Goal: Entertainment & Leisure: Consume media (video, audio)

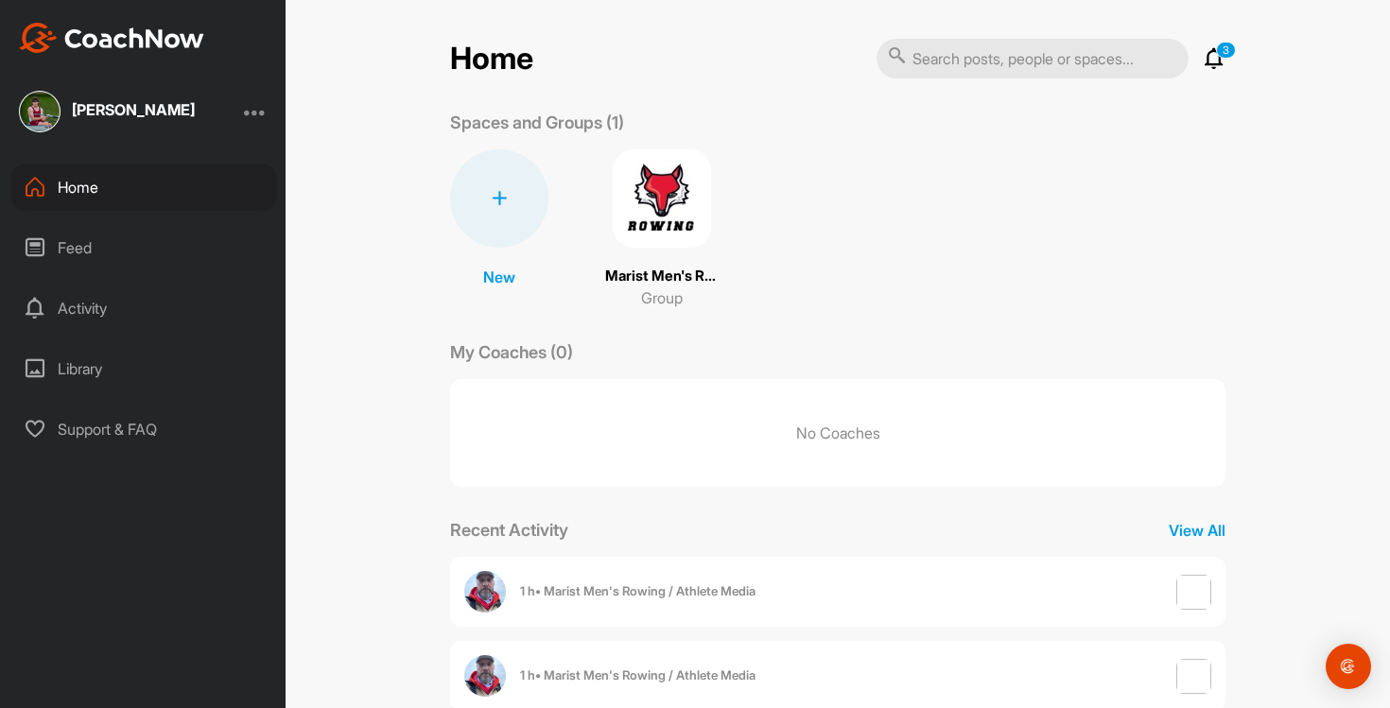
click at [140, 261] on div "Feed" at bounding box center [143, 247] width 267 height 47
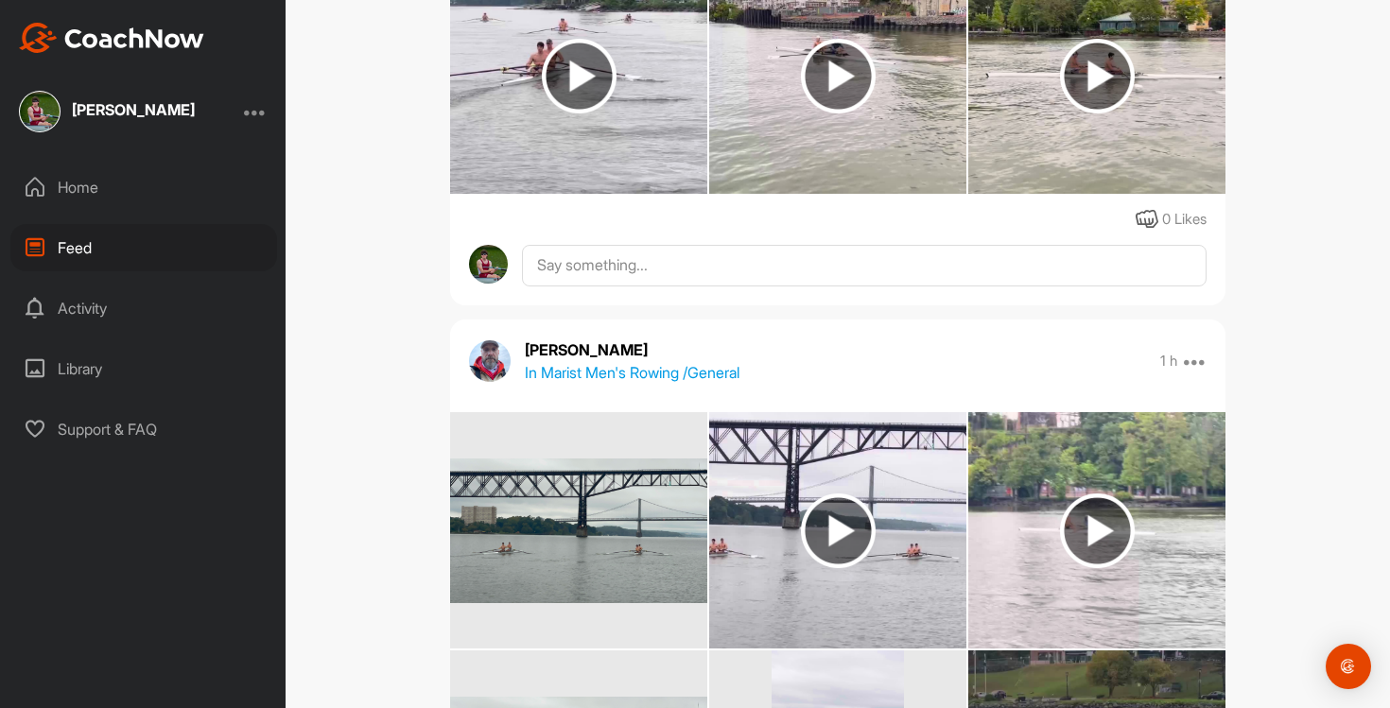
scroll to position [655, 0]
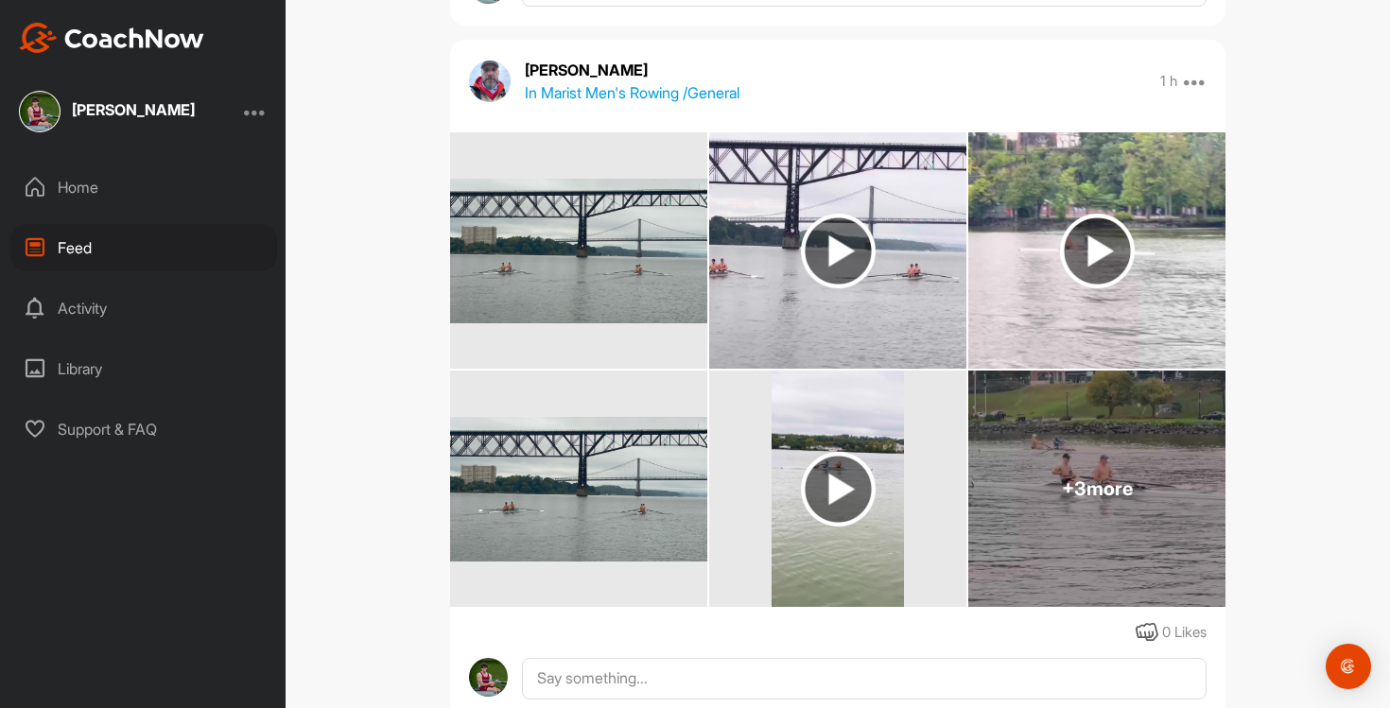
click at [1097, 480] on span "+ 3 more" at bounding box center [1097, 489] width 71 height 23
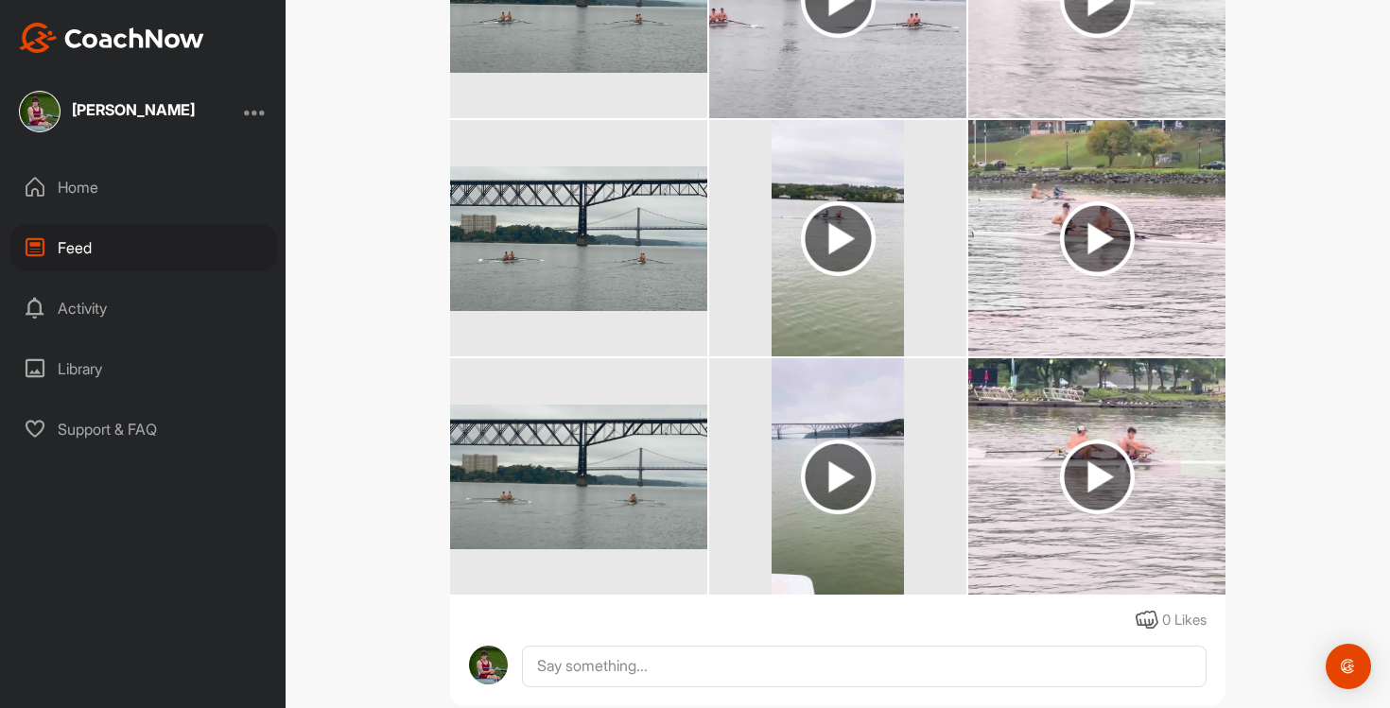
scroll to position [908, 0]
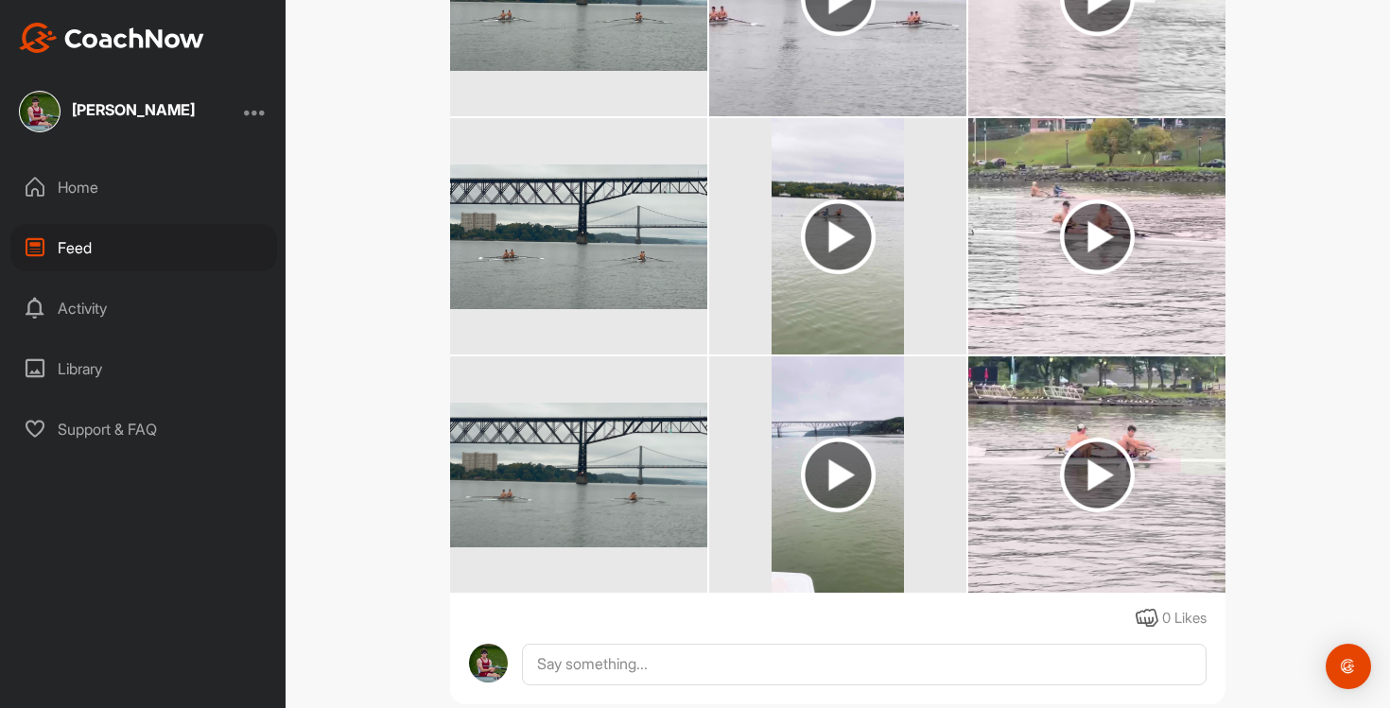
click at [1090, 252] on img at bounding box center [1097, 237] width 75 height 75
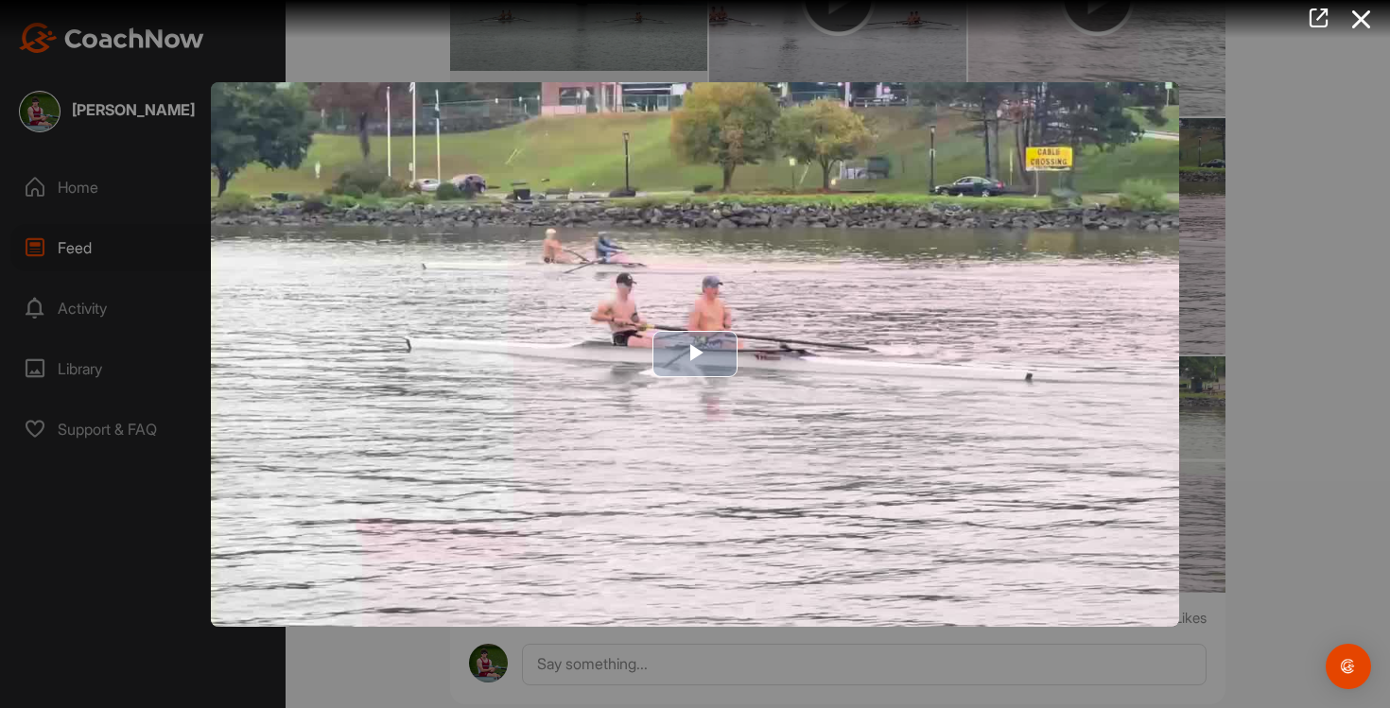
click at [1071, 259] on img "Video Player" at bounding box center [695, 354] width 968 height 545
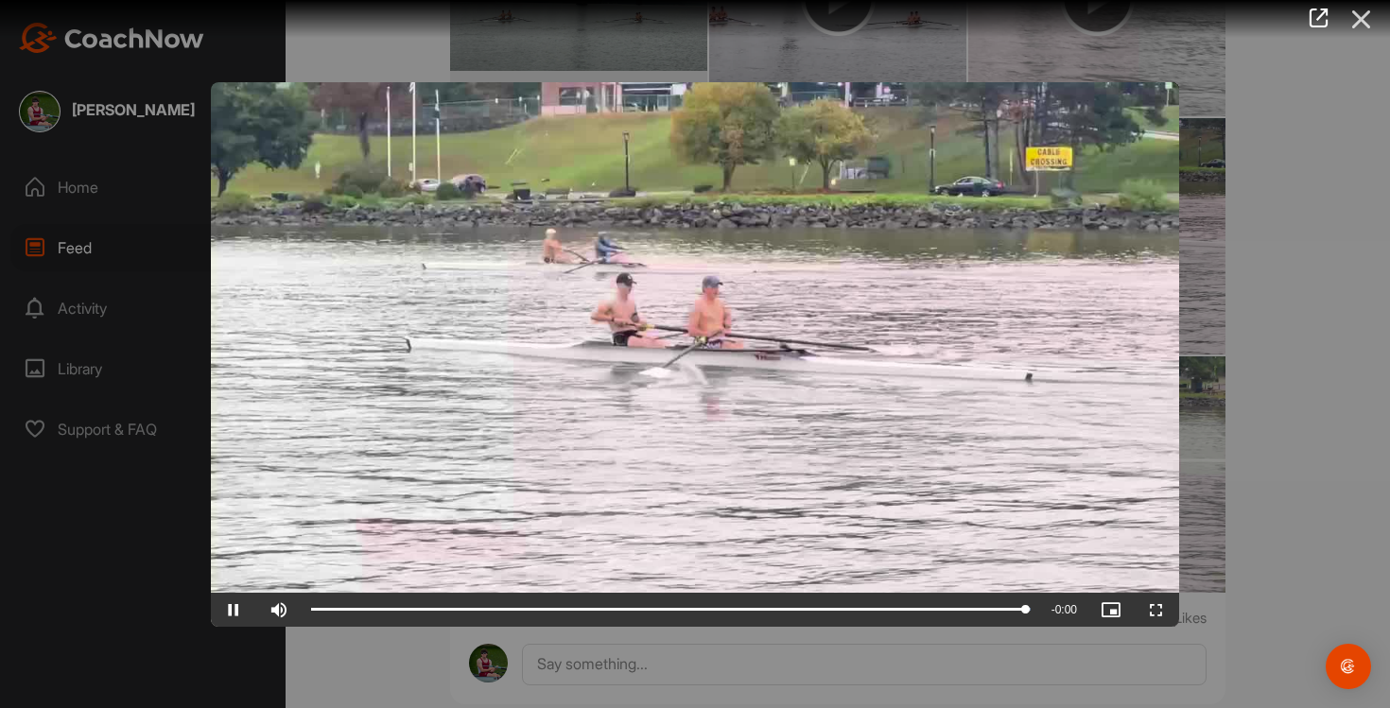
click at [1360, 31] on icon at bounding box center [1362, 19] width 44 height 35
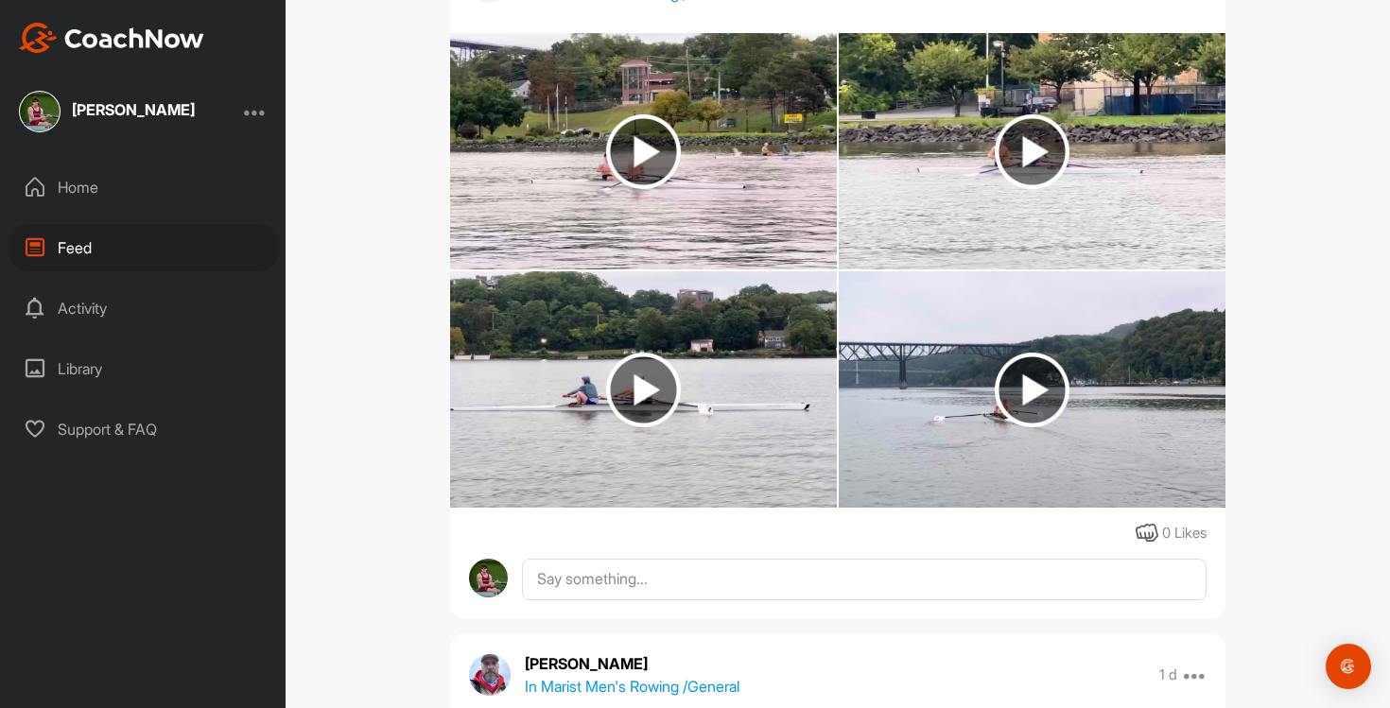
scroll to position [1732, 0]
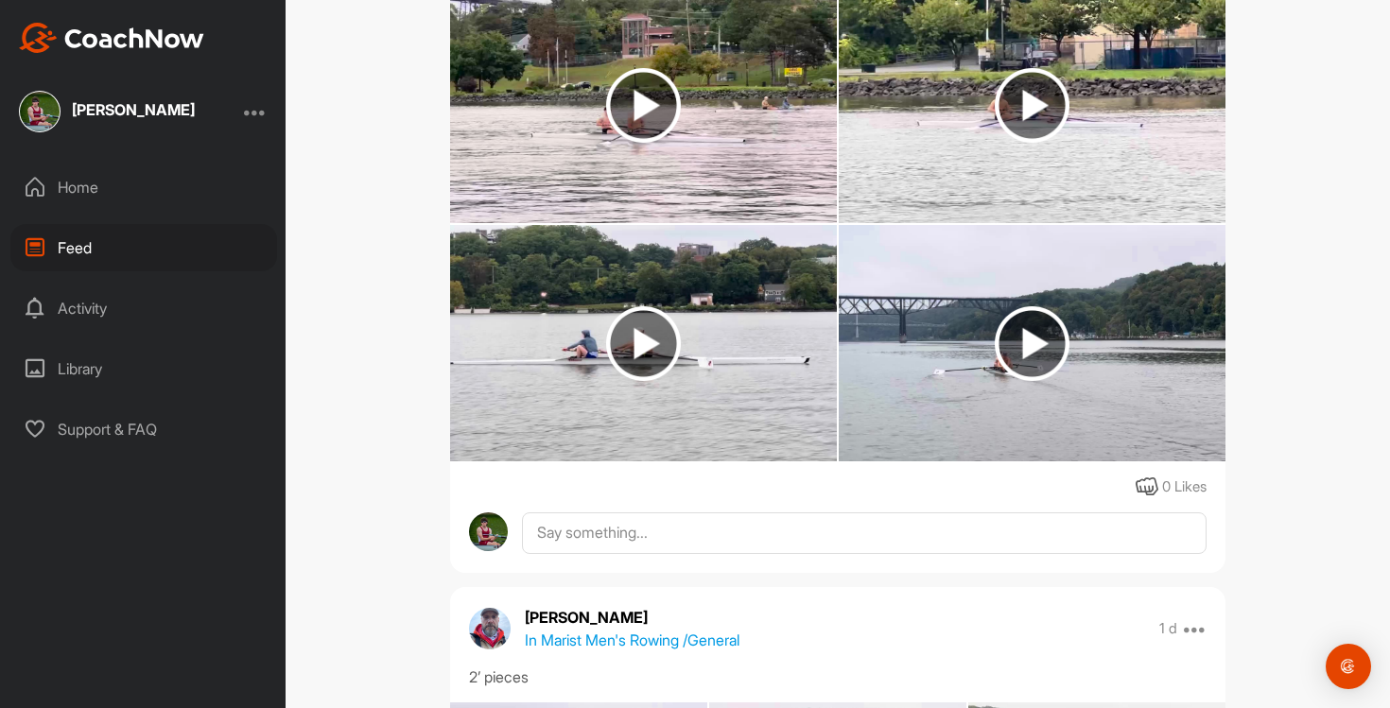
click at [705, 353] on img at bounding box center [643, 343] width 387 height 236
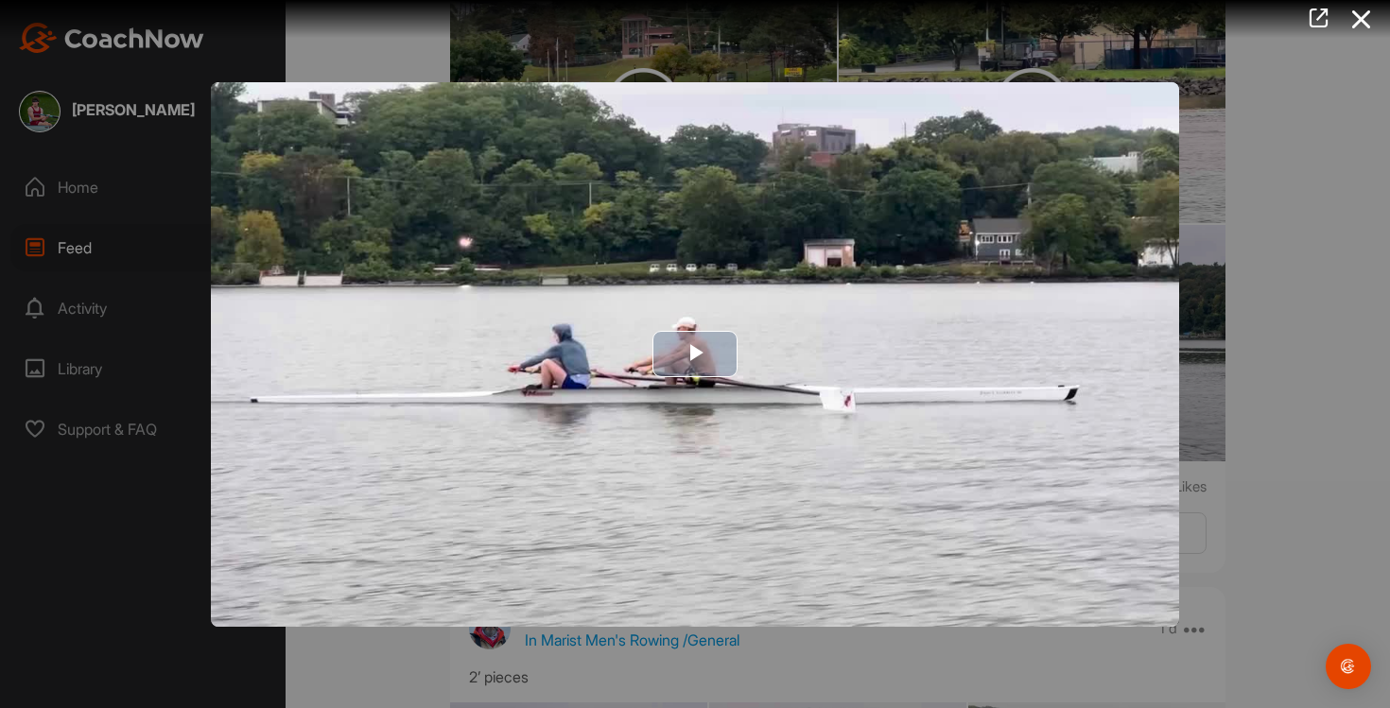
click at [715, 388] on img "Video Player" at bounding box center [695, 354] width 968 height 545
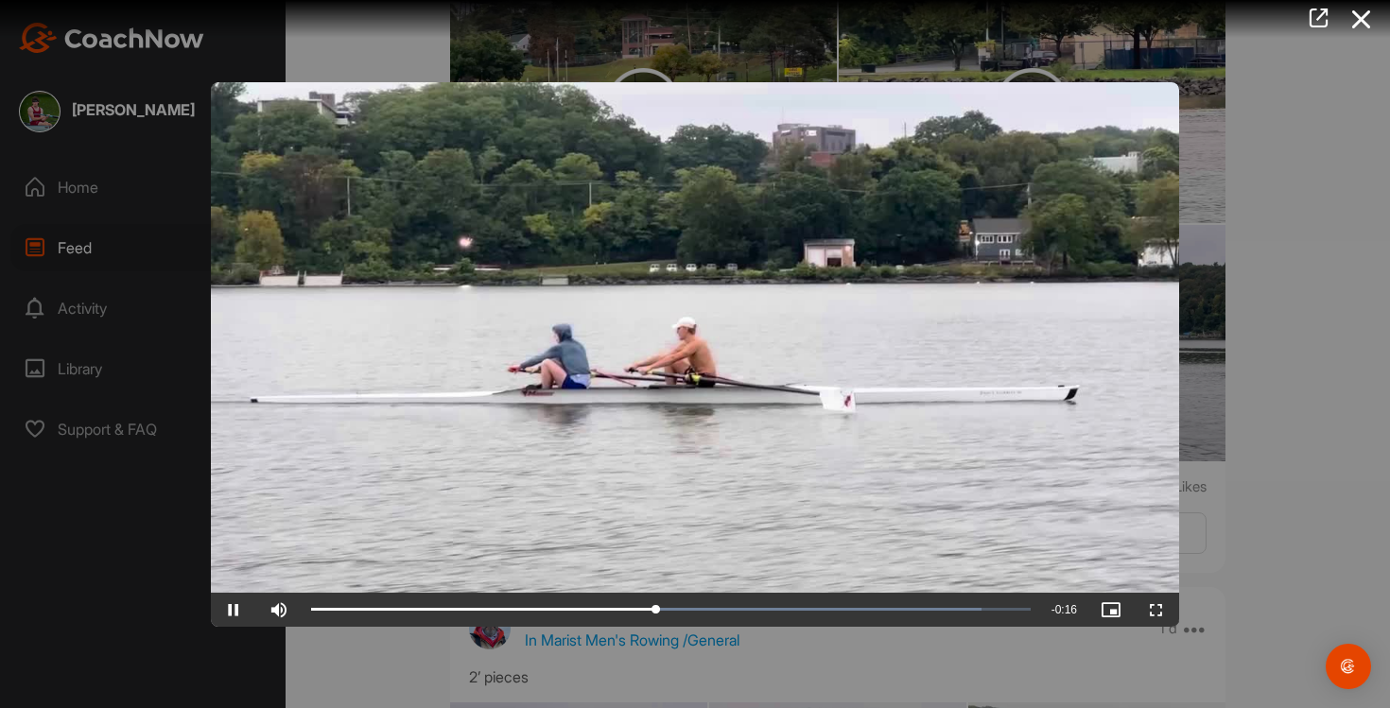
click at [1366, 366] on div at bounding box center [695, 354] width 1390 height 708
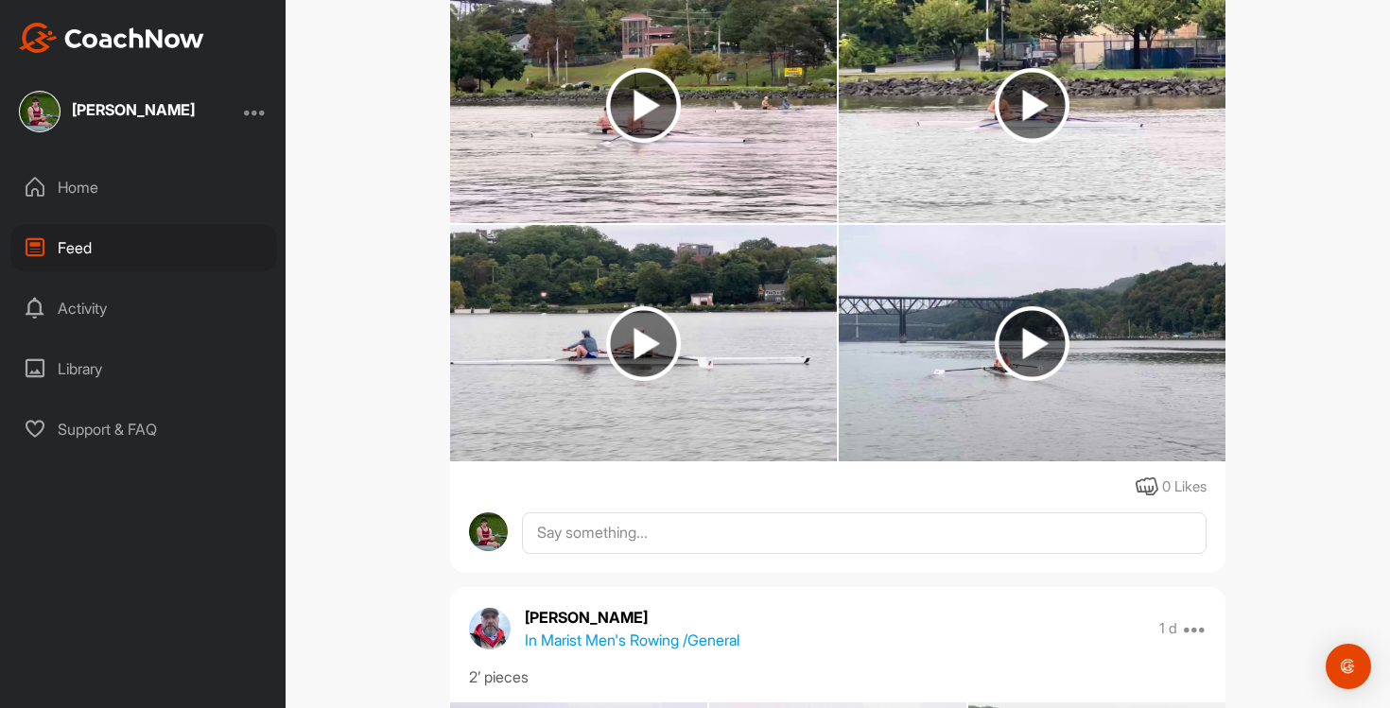
click at [1153, 364] on img at bounding box center [1032, 343] width 387 height 236
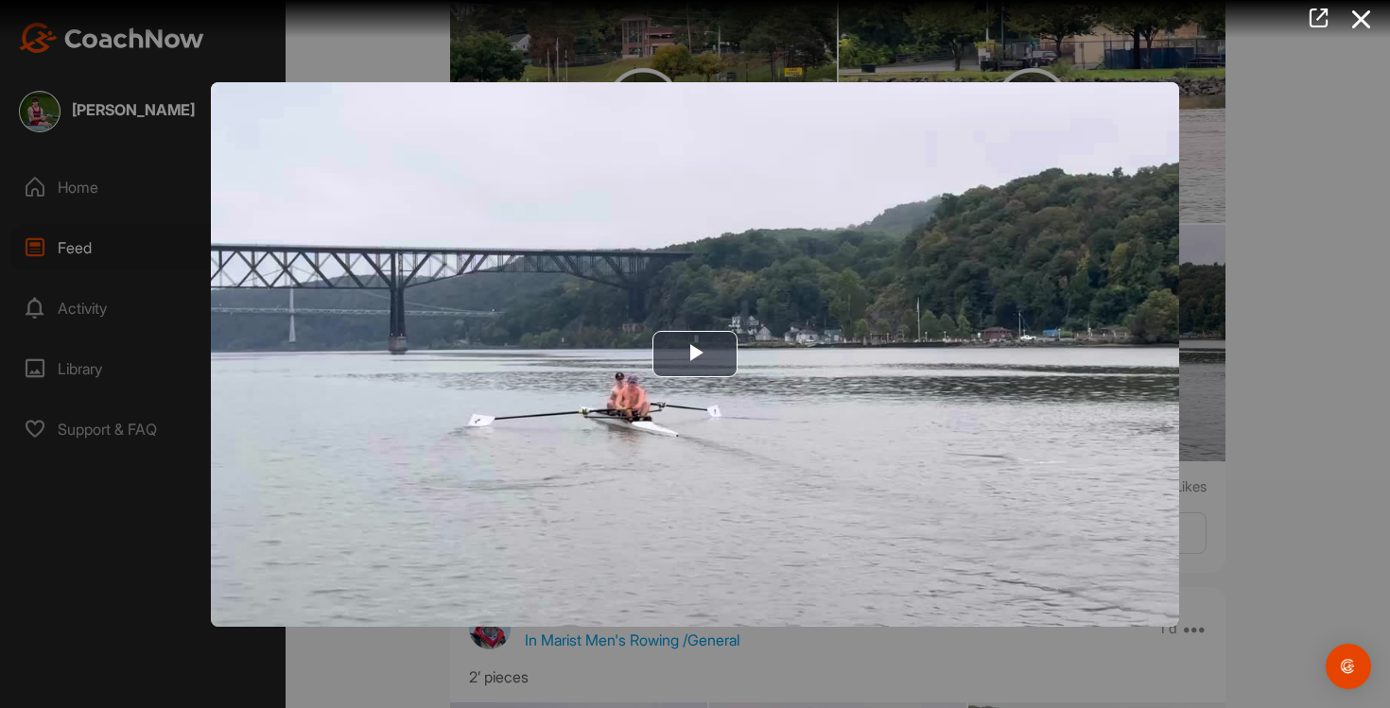
click at [1298, 399] on div at bounding box center [695, 354] width 1390 height 708
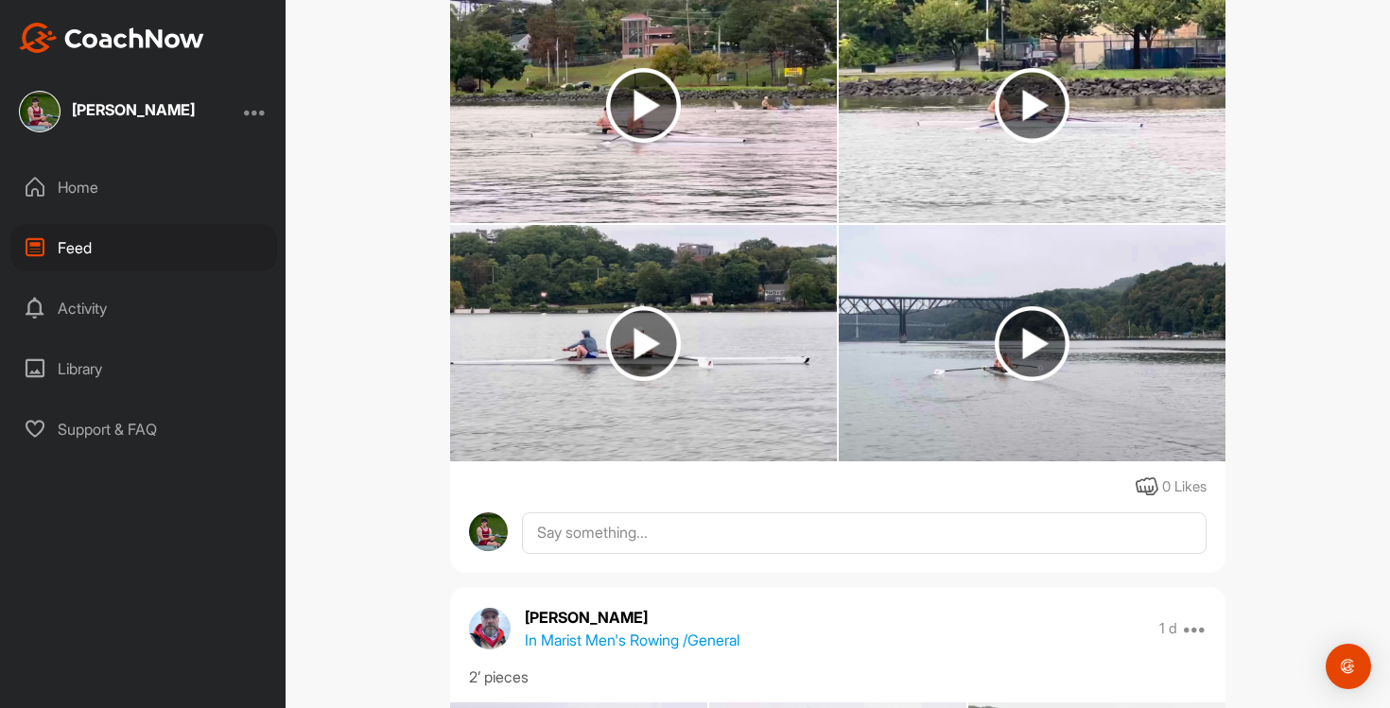
scroll to position [1530, 0]
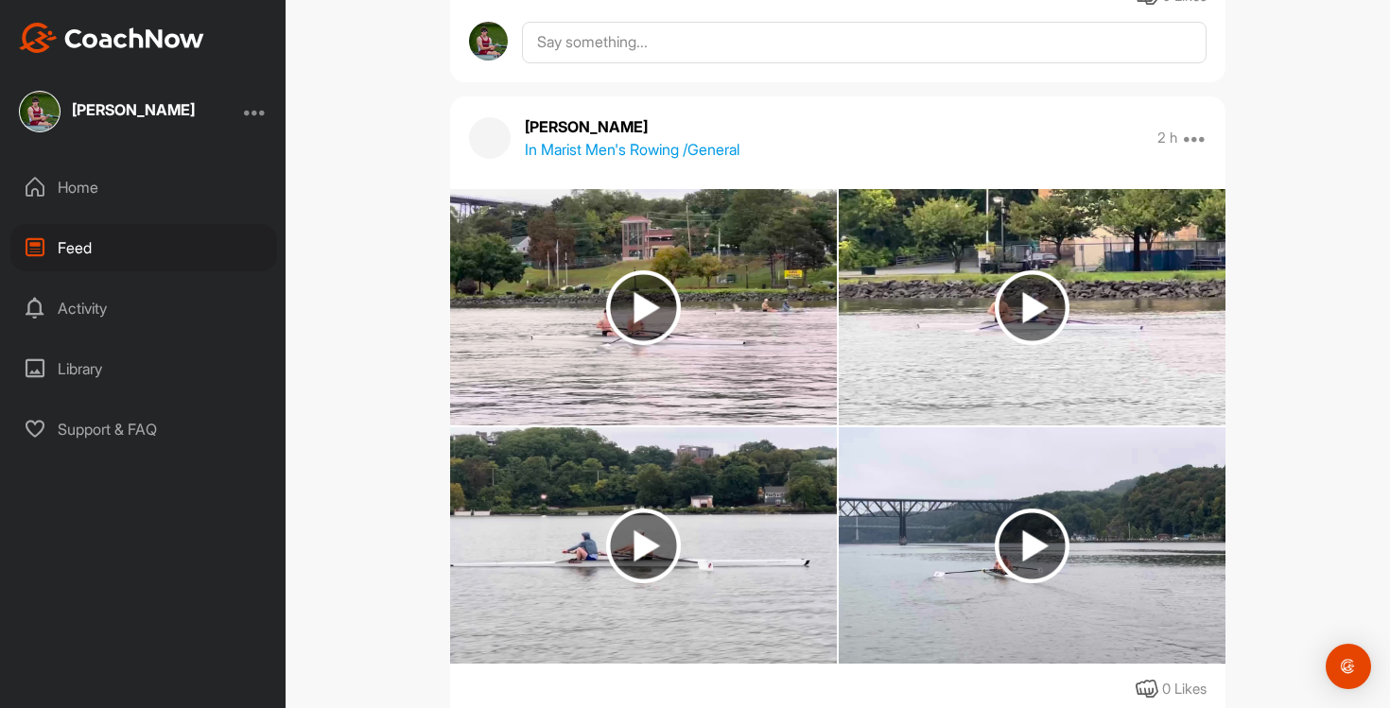
click at [1094, 361] on img at bounding box center [1032, 307] width 387 height 236
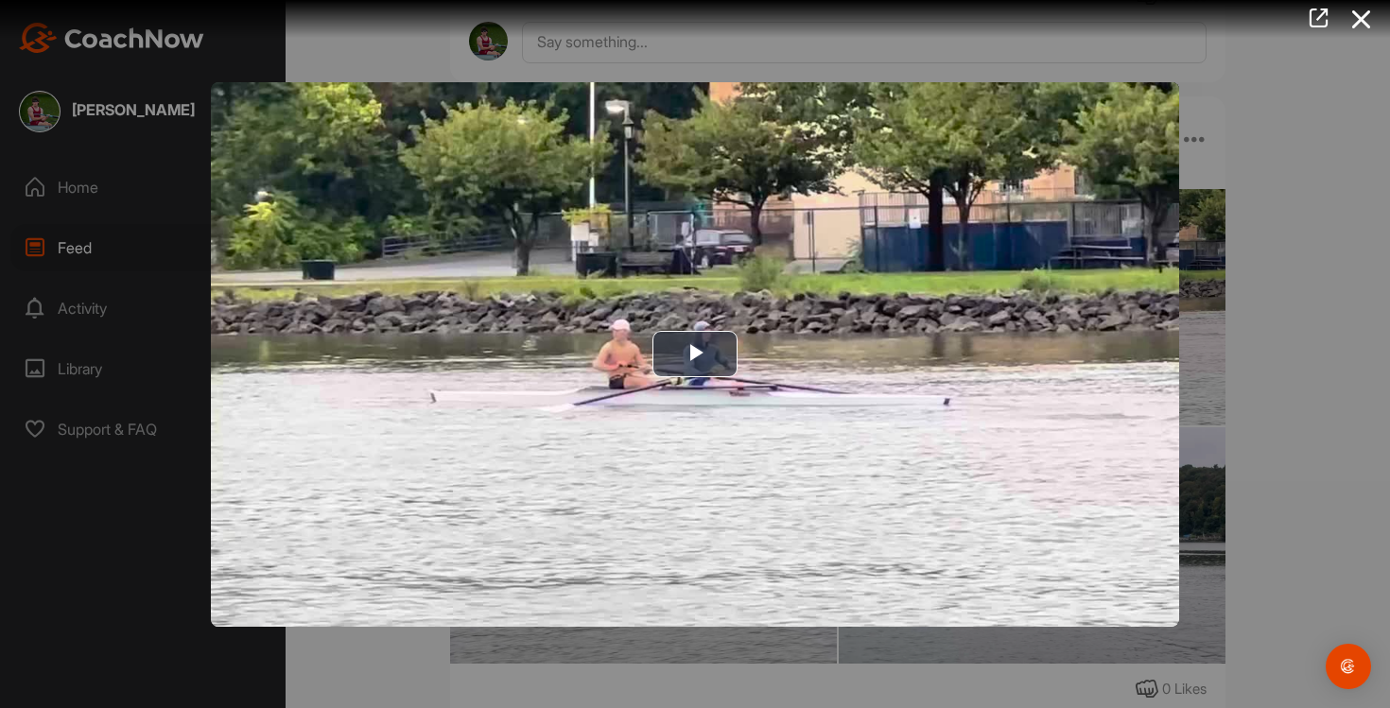
click at [1200, 404] on div at bounding box center [695, 354] width 1390 height 708
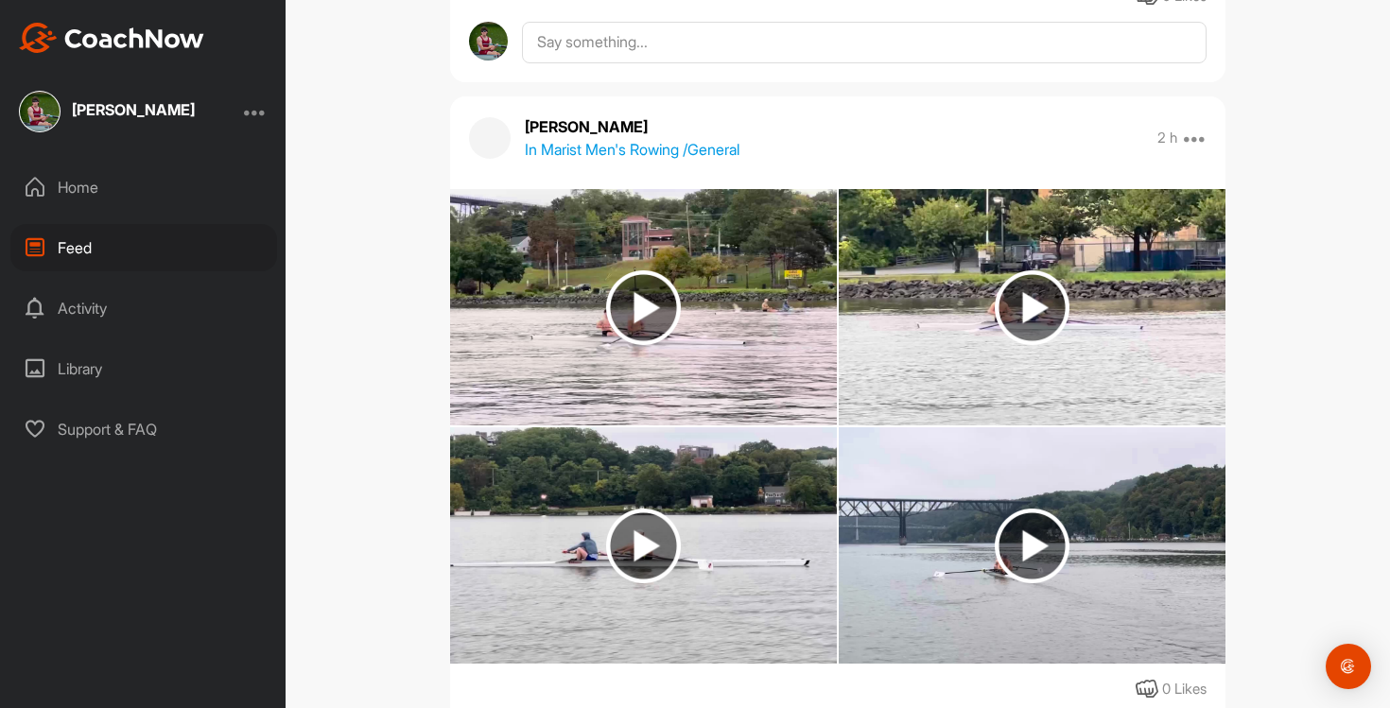
click at [655, 348] on img at bounding box center [643, 307] width 387 height 236
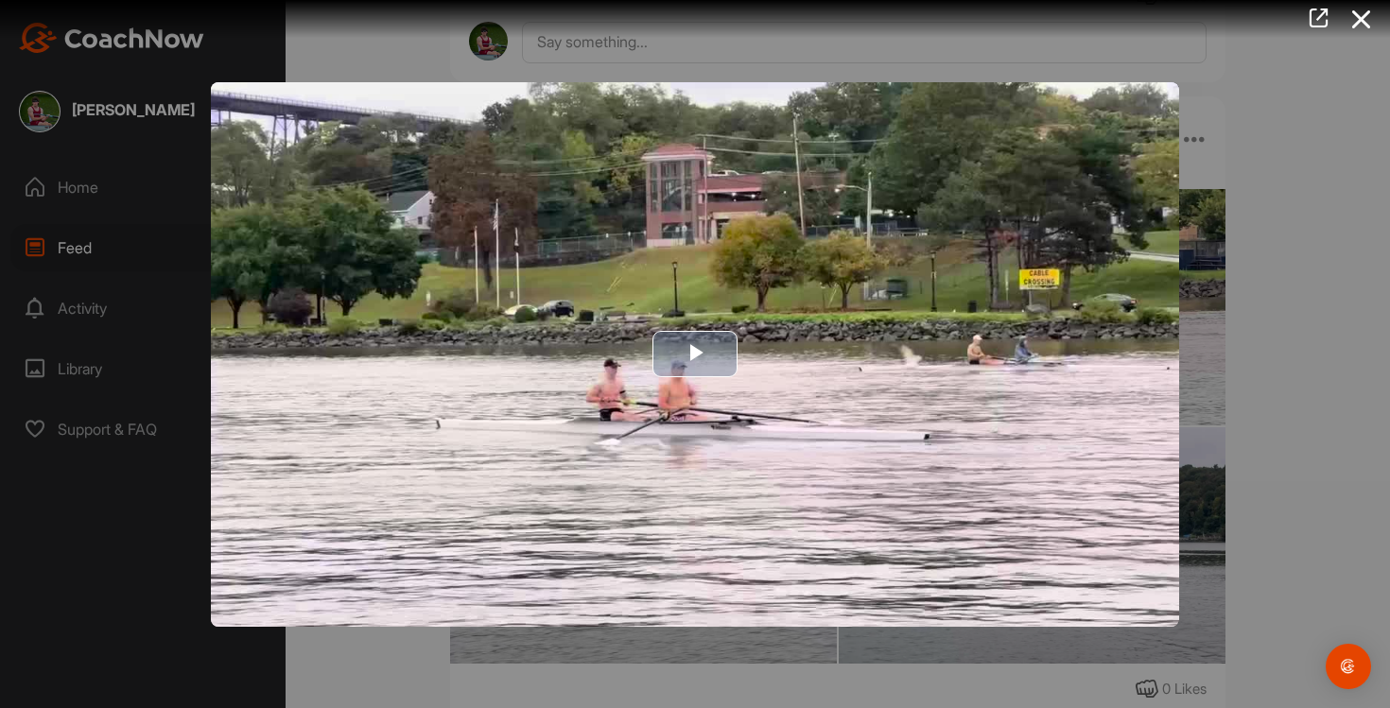
click at [765, 455] on img "Video Player" at bounding box center [695, 354] width 968 height 545
click at [1345, 383] on div at bounding box center [695, 354] width 1390 height 708
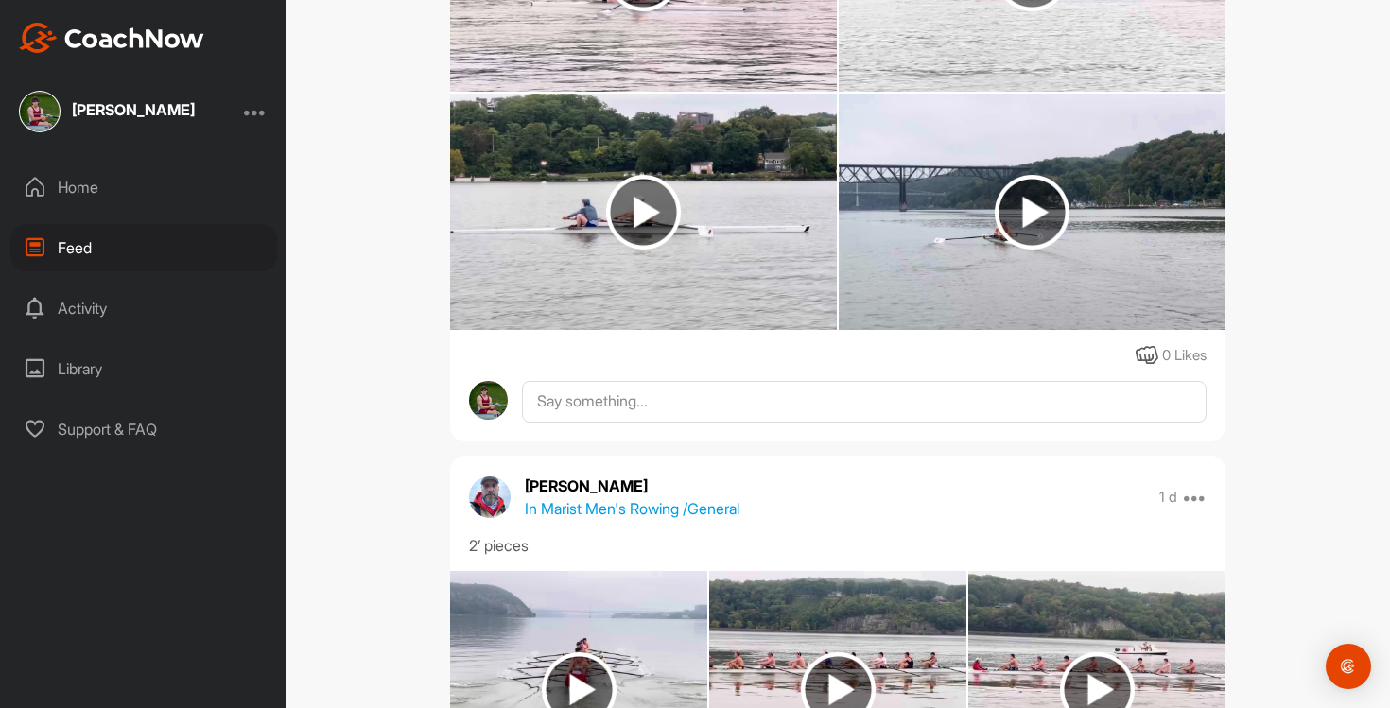
scroll to position [2359, 0]
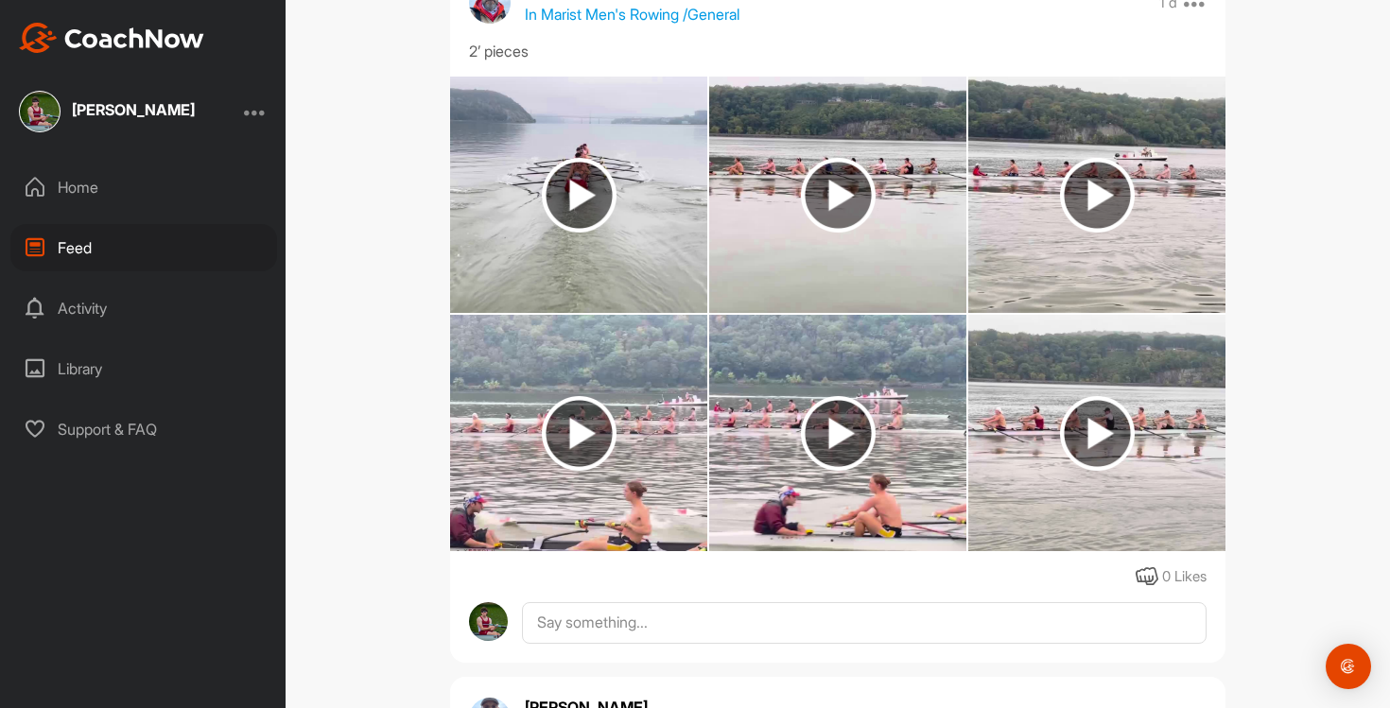
click at [619, 163] on img at bounding box center [578, 195] width 257 height 236
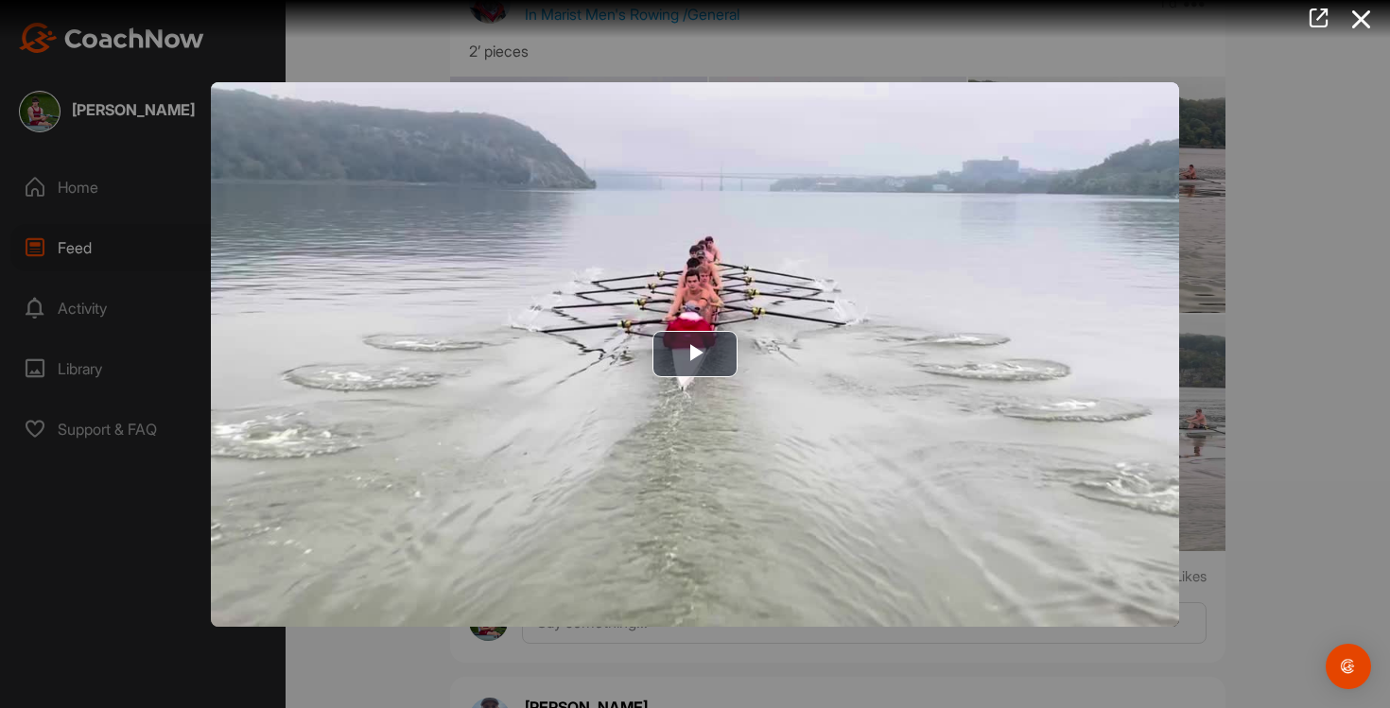
click at [1346, 339] on div at bounding box center [695, 354] width 1390 height 708
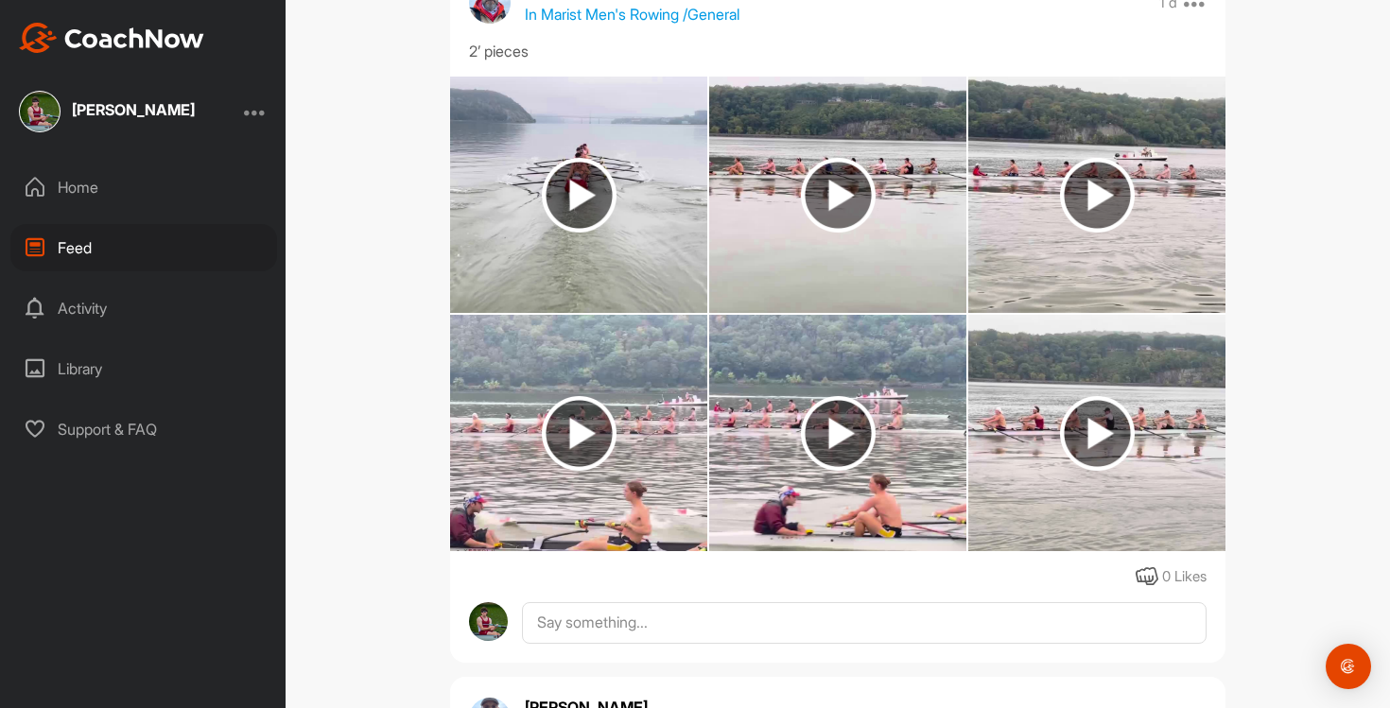
click at [544, 274] on img at bounding box center [578, 195] width 257 height 236
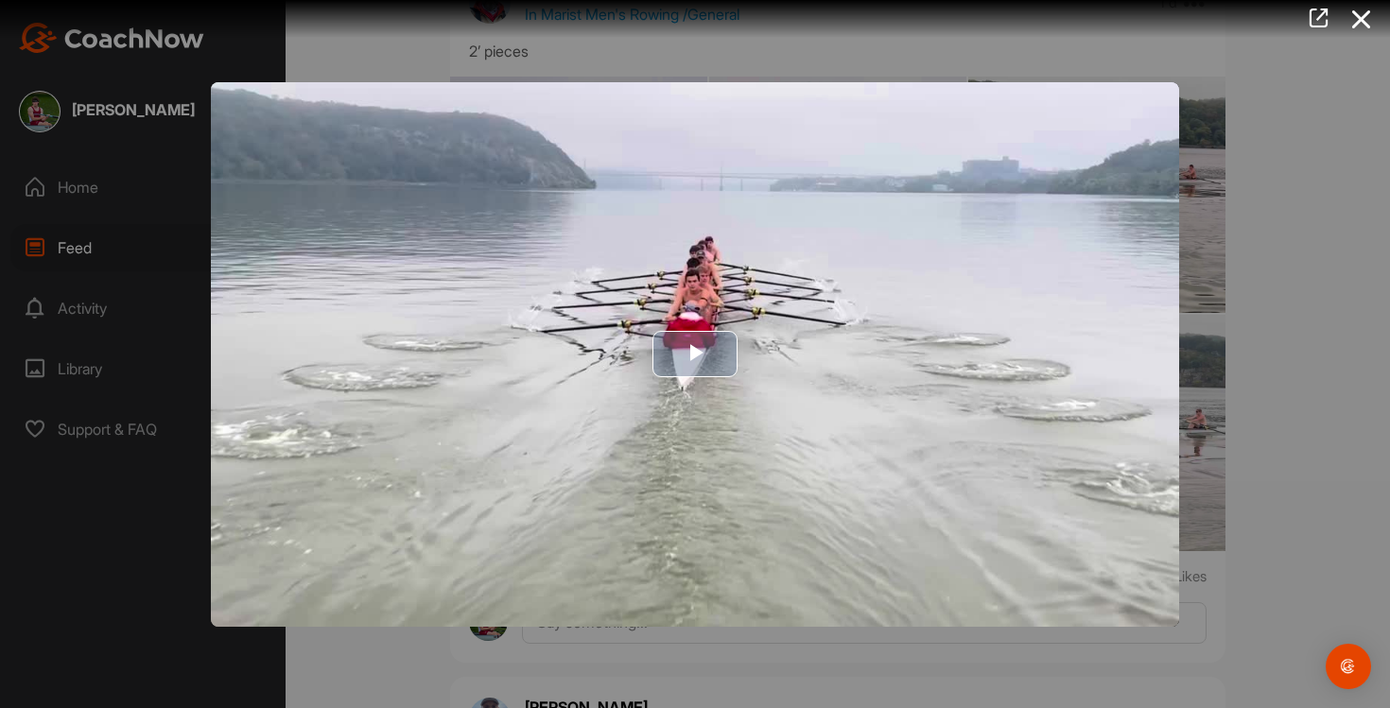
click at [716, 398] on img "Video Player" at bounding box center [695, 354] width 968 height 545
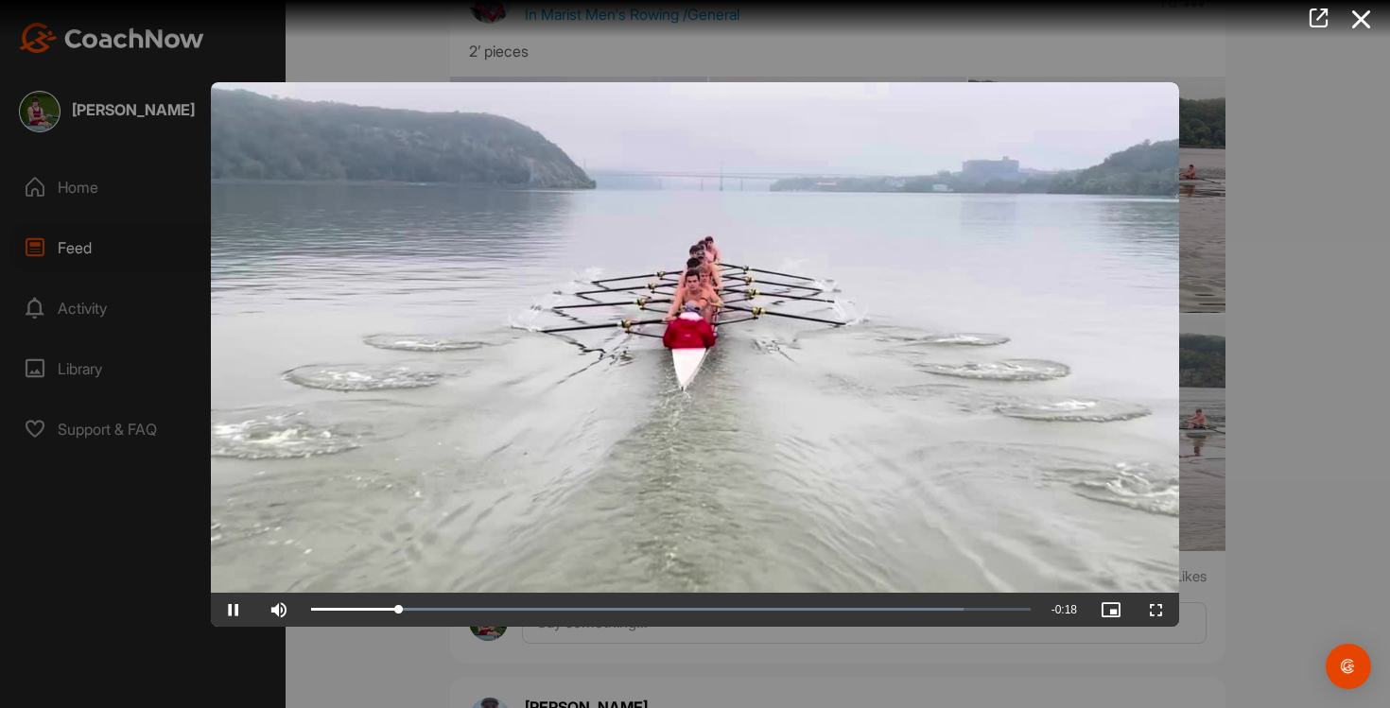
click at [1315, 304] on div at bounding box center [695, 354] width 1390 height 708
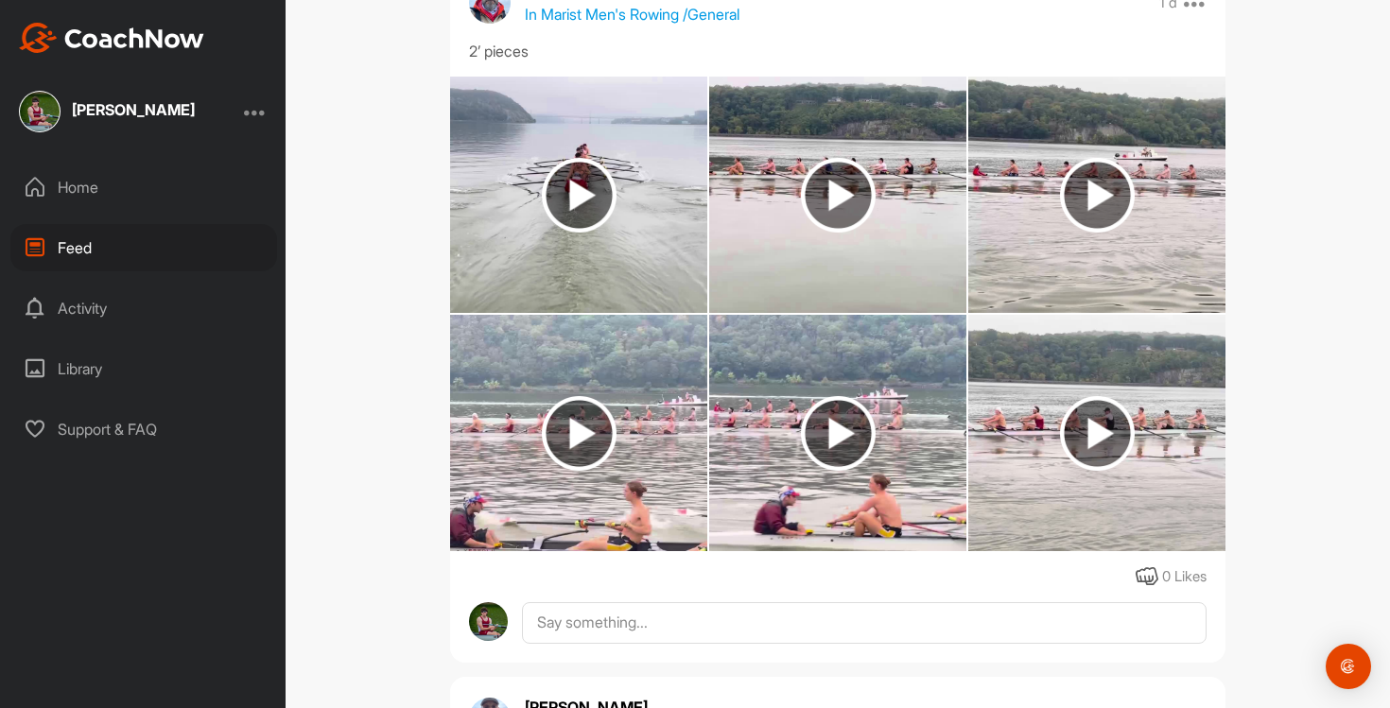
click at [865, 199] on img at bounding box center [838, 195] width 75 height 75
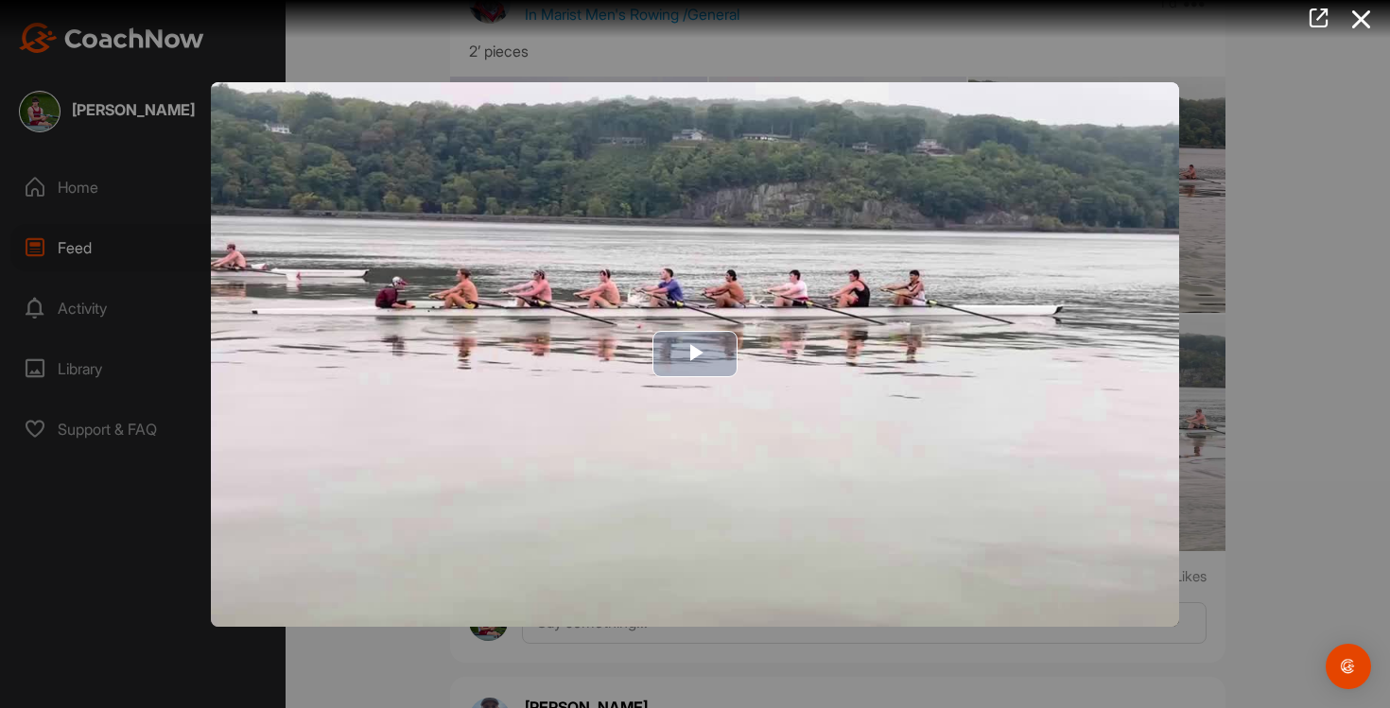
click at [903, 412] on img "Video Player" at bounding box center [695, 354] width 968 height 545
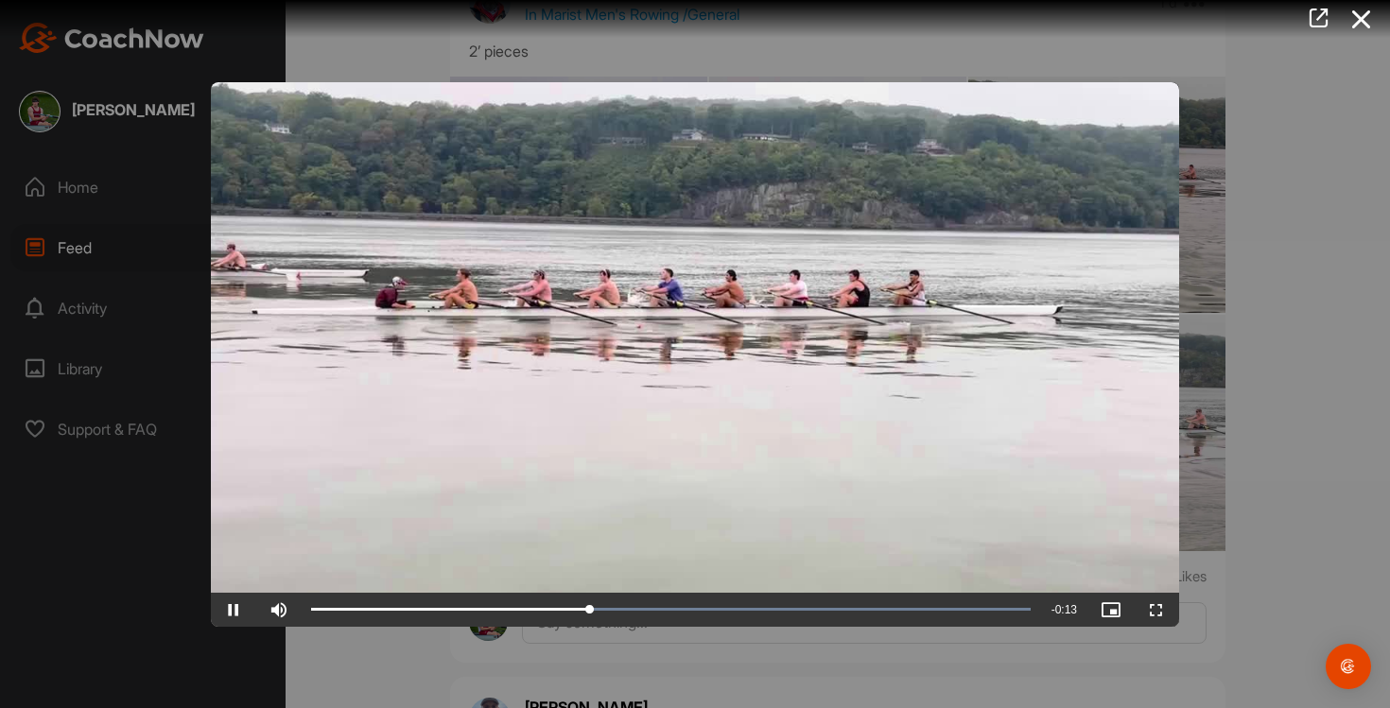
click at [783, 421] on video "Video Player" at bounding box center [695, 354] width 968 height 545
click at [1151, 610] on span "Video Player" at bounding box center [1156, 610] width 45 height 0
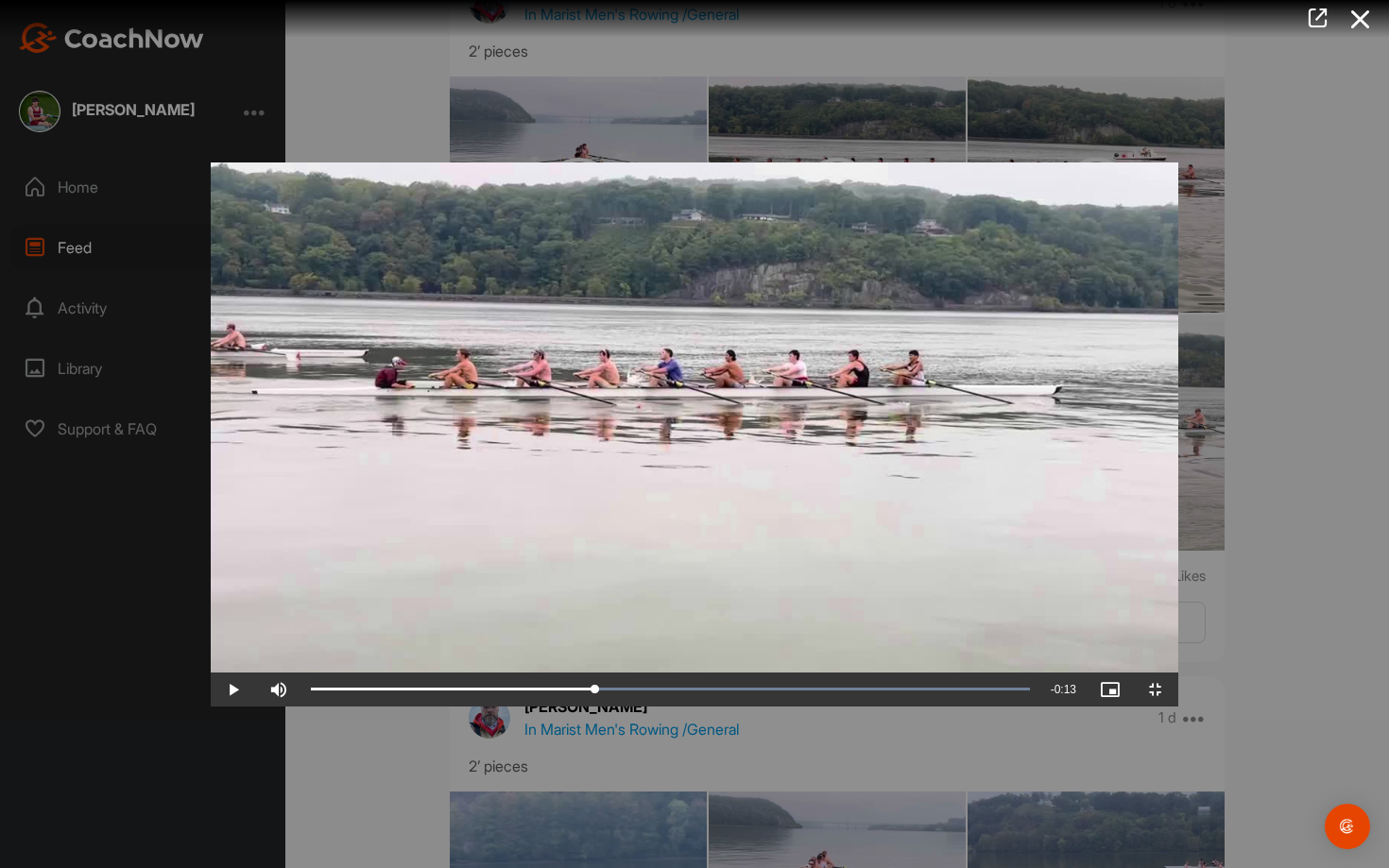
click at [642, 593] on video "Video Player" at bounding box center [694, 434] width 967 height 544
click at [575, 606] on video "Video Player" at bounding box center [694, 434] width 967 height 544
click at [211, 689] on span "Video Player" at bounding box center [233, 689] width 45 height 0
